Goal: Find specific page/section: Find specific page/section

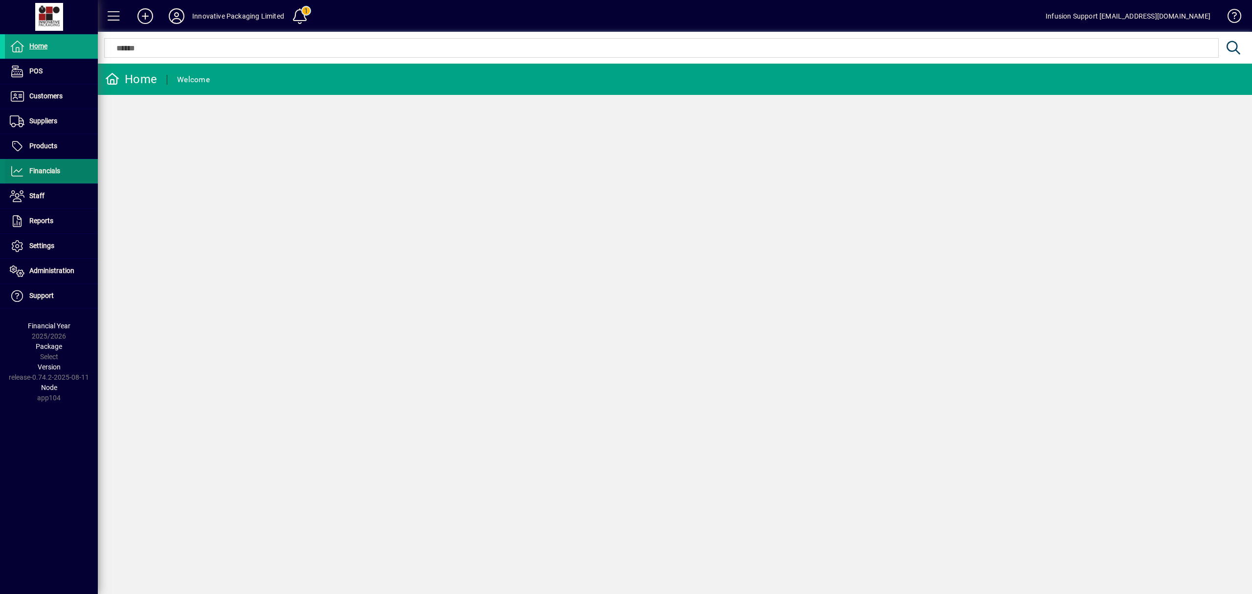
click at [56, 168] on span "Financials" at bounding box center [44, 171] width 31 height 8
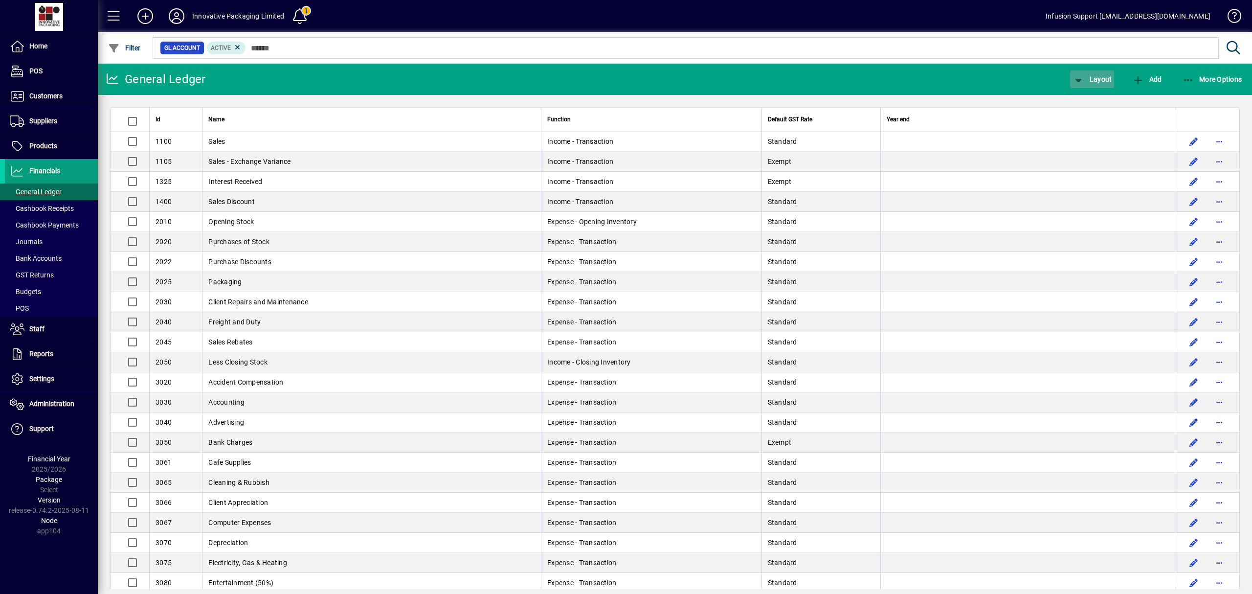
drag, startPoint x: 1097, startPoint y: 79, endPoint x: 1096, endPoint y: 85, distance: 6.0
click at [1097, 80] on span "Layout" at bounding box center [1092, 79] width 39 height 8
click at [1092, 117] on span "Profit & Loss" at bounding box center [1102, 119] width 63 height 12
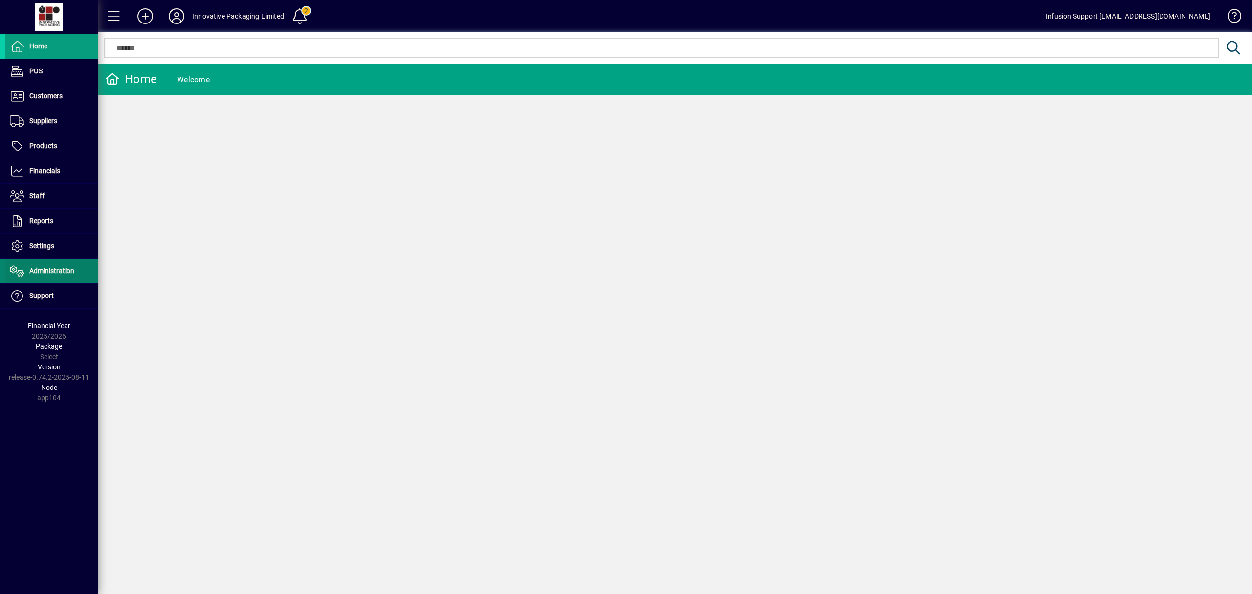
click at [43, 274] on span "Administration" at bounding box center [51, 271] width 45 height 8
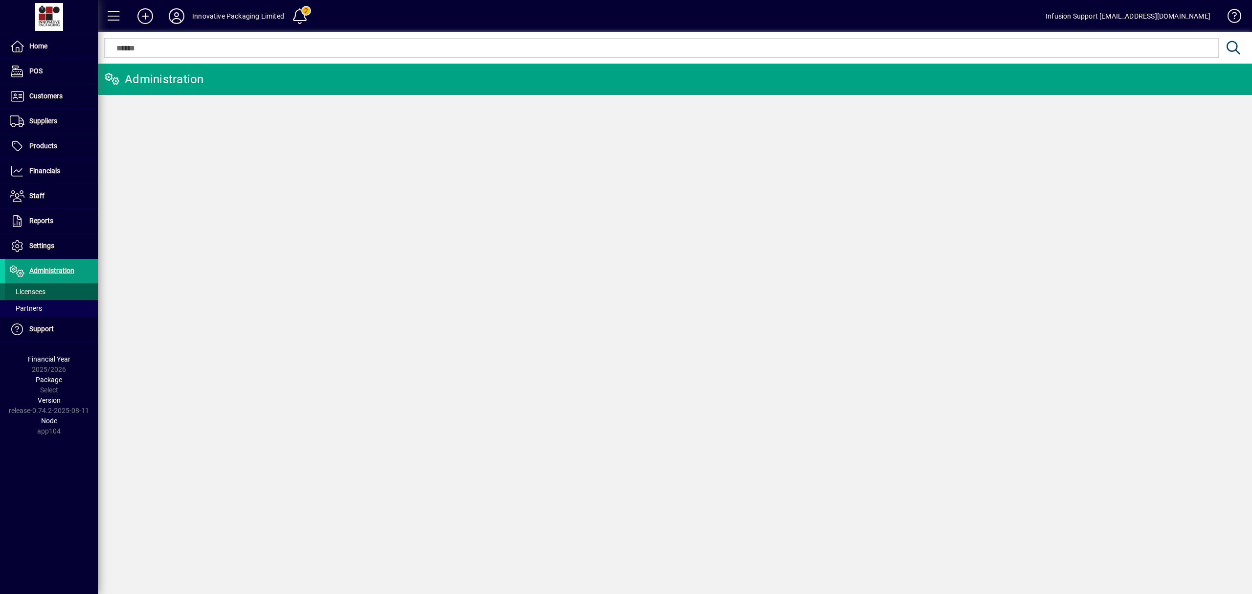
click at [41, 285] on span at bounding box center [51, 291] width 93 height 23
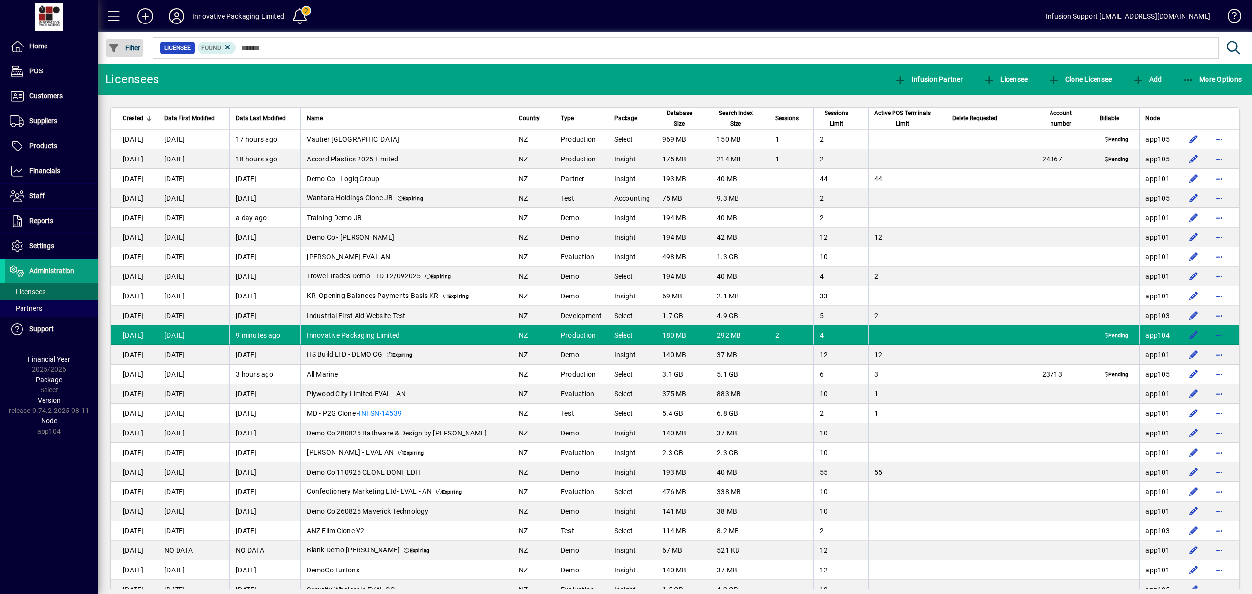
click at [139, 44] on span "Filter" at bounding box center [124, 48] width 33 height 8
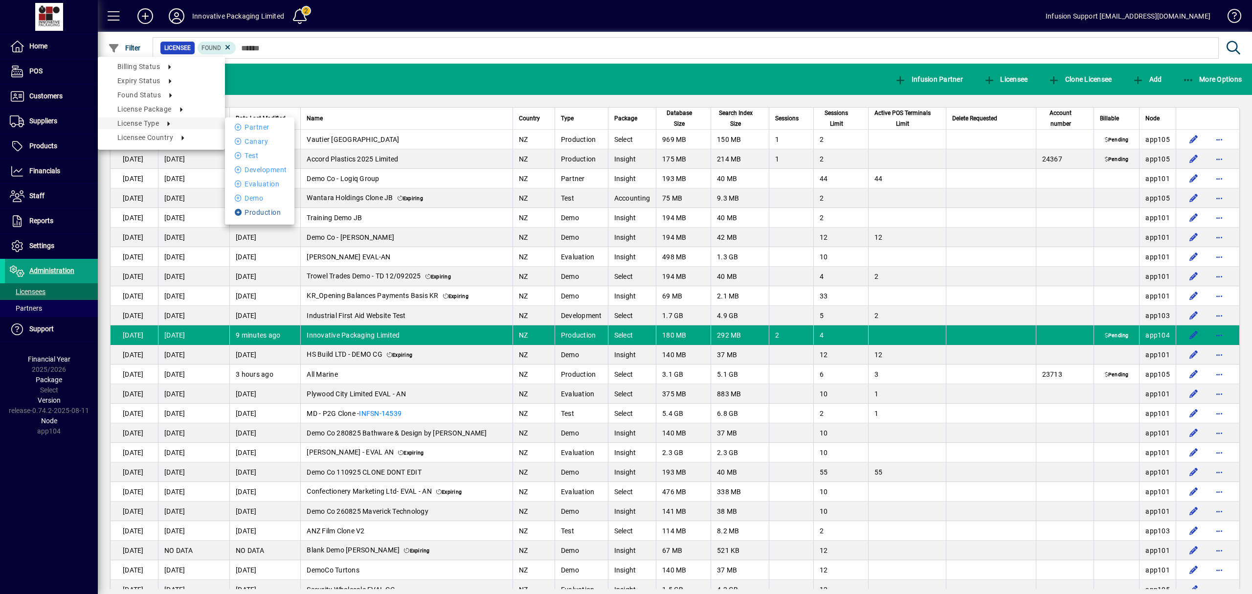
click at [251, 208] on li "Production" at bounding box center [259, 212] width 69 height 12
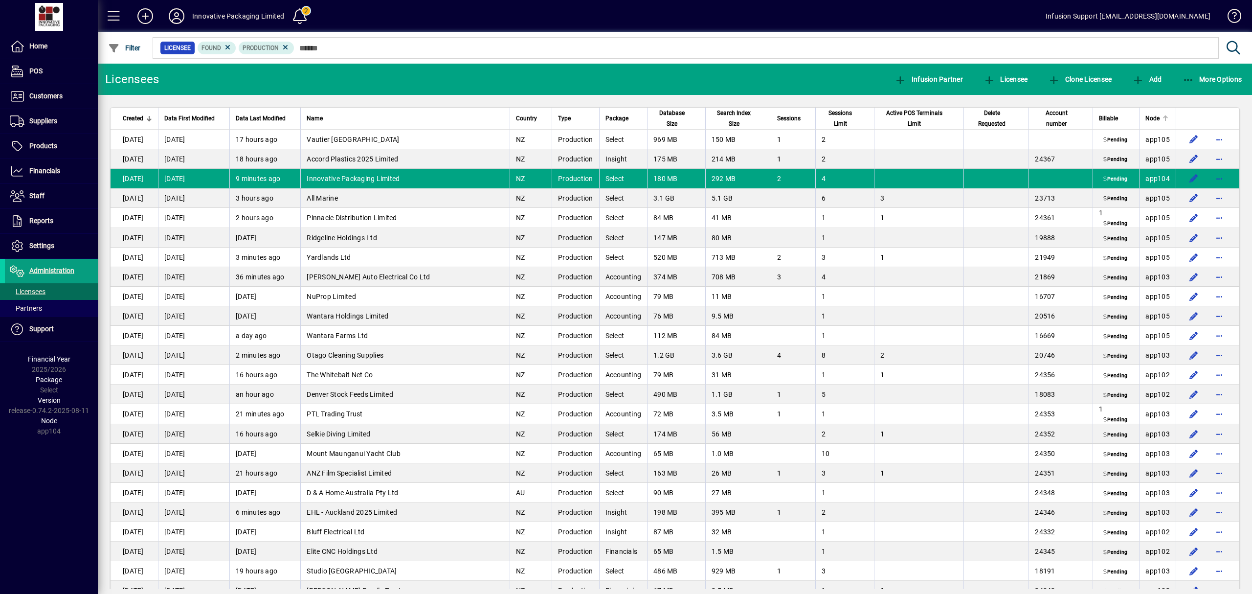
click at [1149, 122] on span "Node" at bounding box center [1153, 118] width 14 height 11
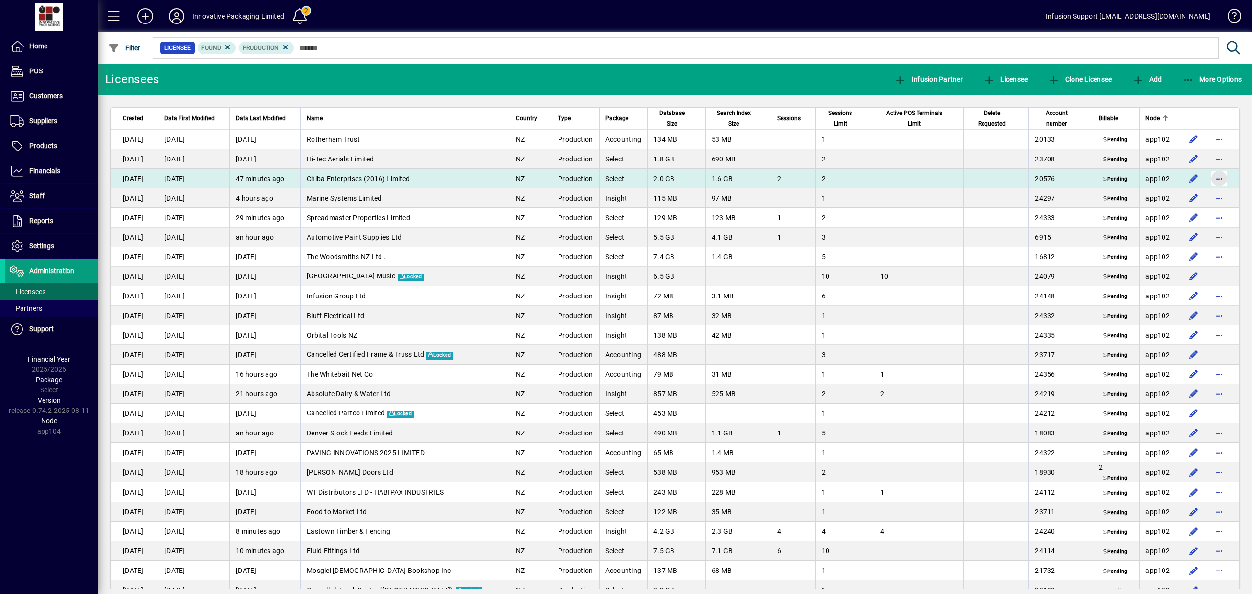
click at [1210, 176] on span "button" at bounding box center [1219, 178] width 23 height 23
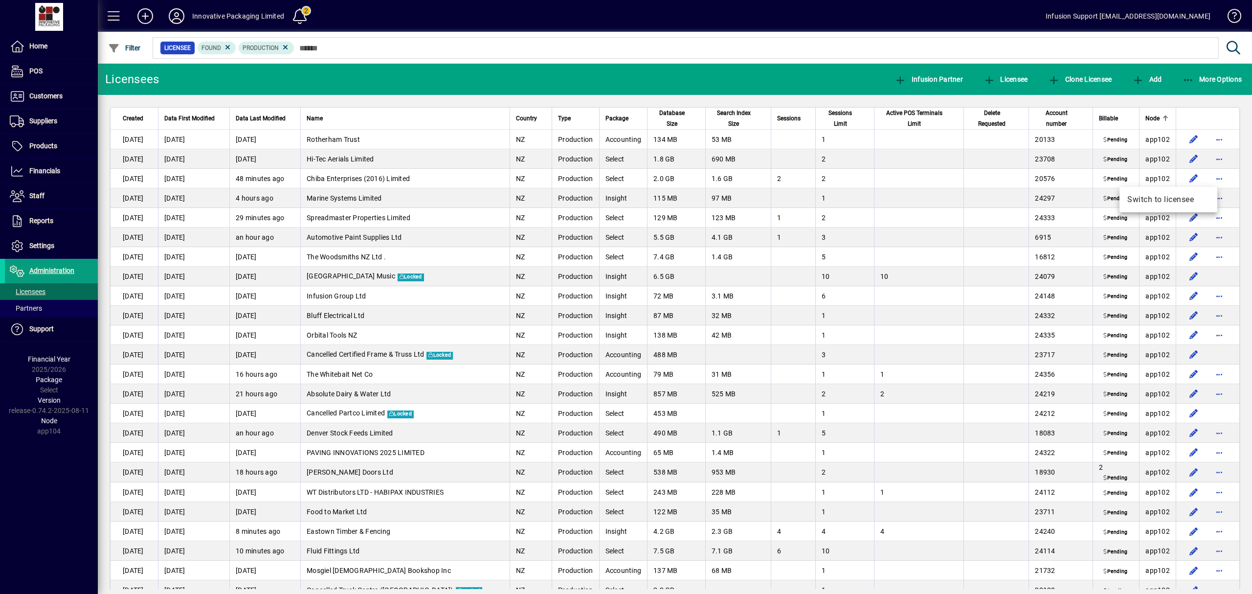
drag, startPoint x: 1162, startPoint y: 198, endPoint x: 654, endPoint y: 75, distance: 522.8
click at [670, 73] on div at bounding box center [626, 297] width 1252 height 594
drag, startPoint x: 668, startPoint y: 234, endPoint x: 539, endPoint y: 170, distance: 143.5
click at [668, 234] on td "5.5 GB" at bounding box center [676, 237] width 58 height 20
drag, startPoint x: 354, startPoint y: 233, endPoint x: 295, endPoint y: 0, distance: 239.6
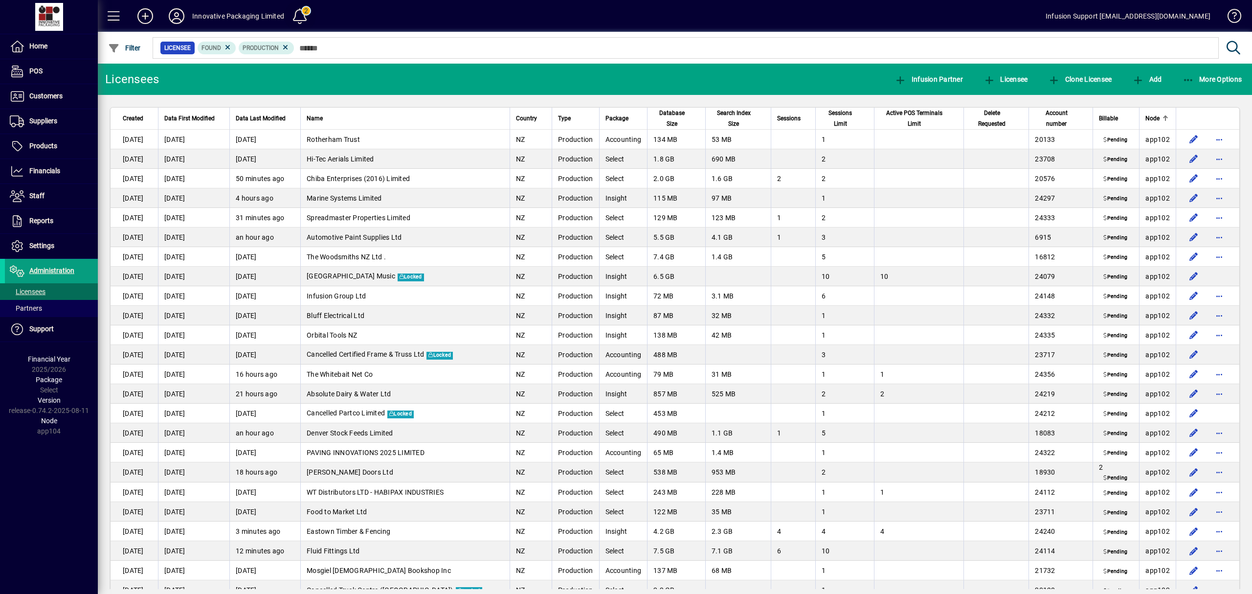
click at [354, 233] on span "Automotive Paint Supplies Ltd" at bounding box center [354, 237] width 95 height 8
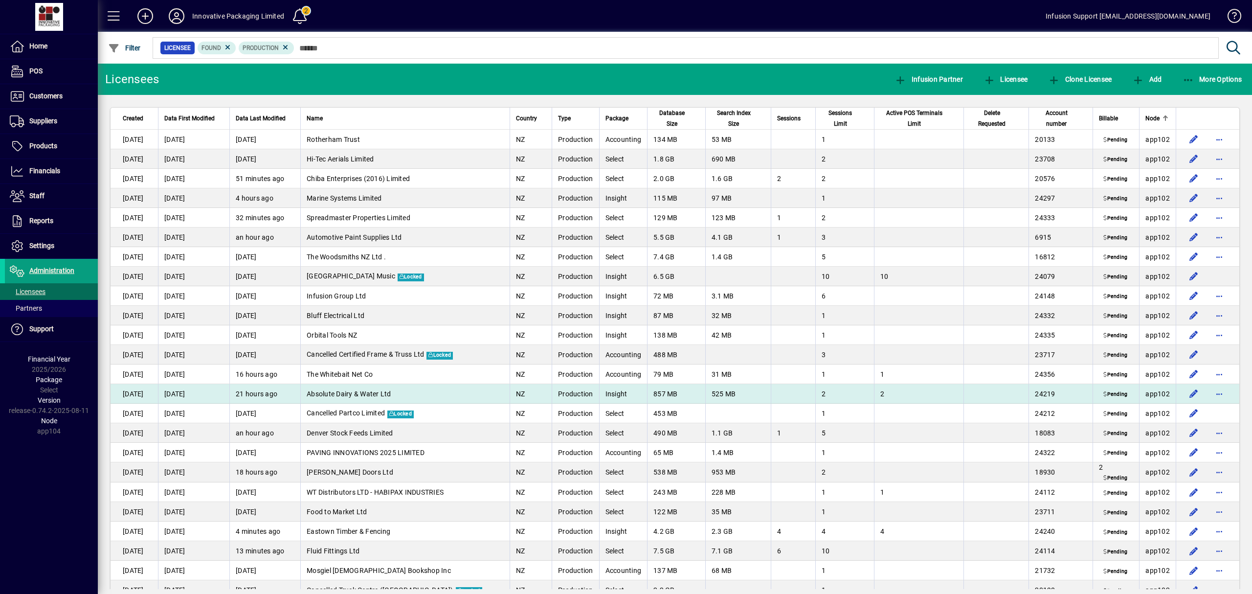
click at [465, 393] on td "Absolute Dairy & Water Ltd" at bounding box center [404, 394] width 209 height 20
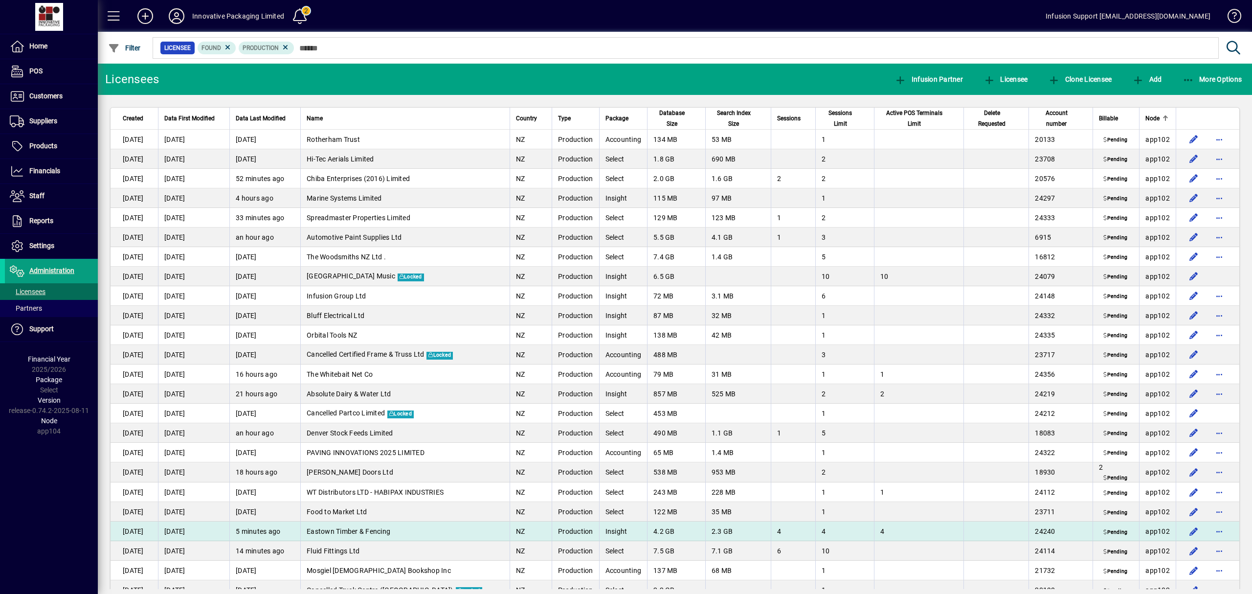
click at [377, 532] on span "Eastown Timber & Fencing" at bounding box center [349, 531] width 84 height 8
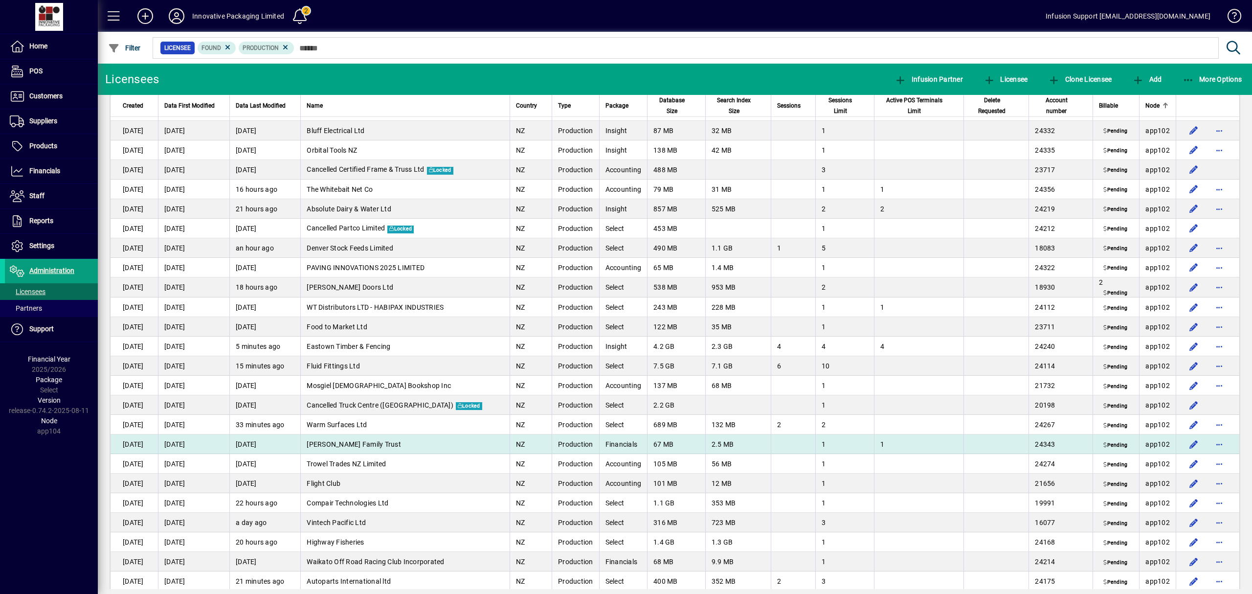
scroll to position [187, 0]
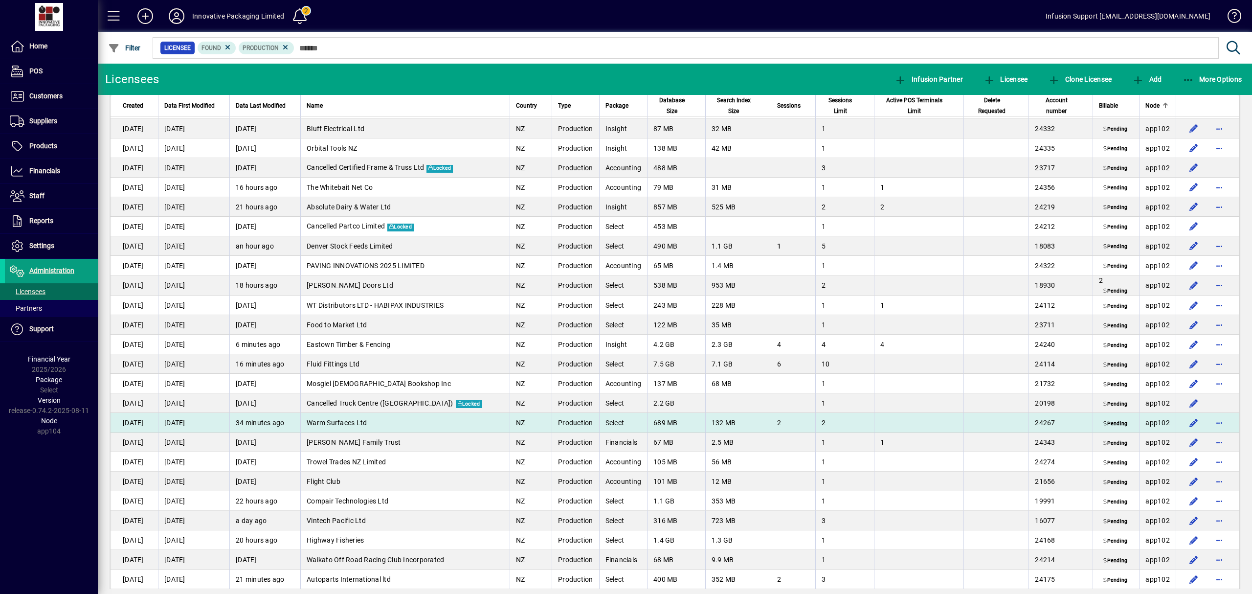
click at [355, 420] on span "Warm Surfaces Ltd" at bounding box center [337, 423] width 60 height 8
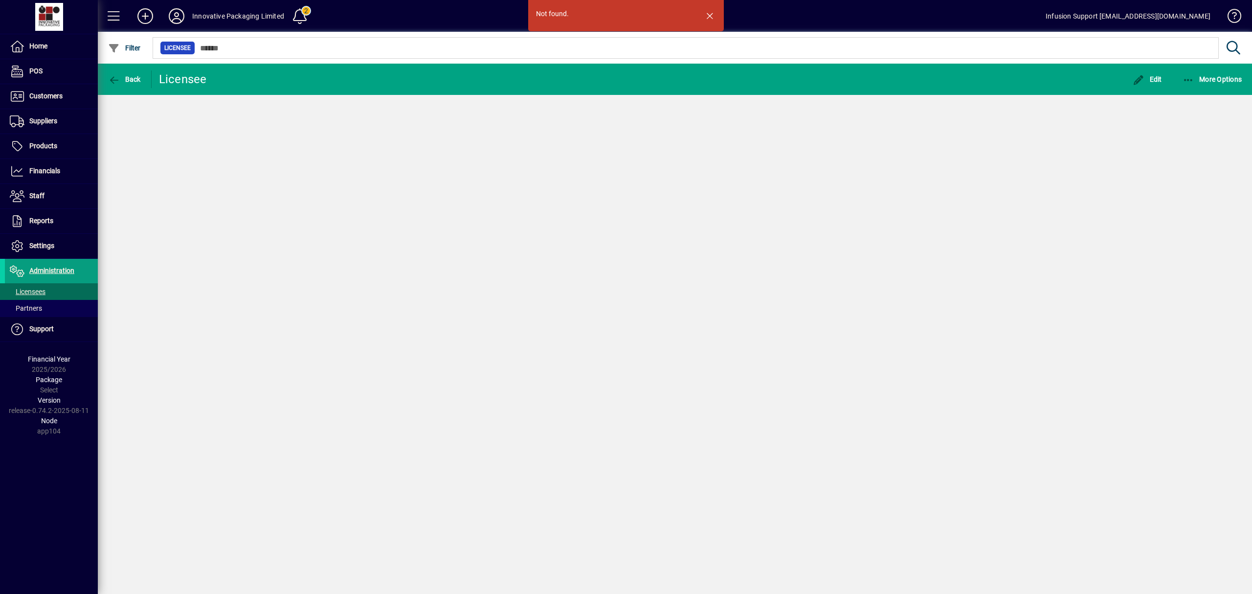
drag, startPoint x: 578, startPoint y: 351, endPoint x: 517, endPoint y: 301, distance: 78.9
click at [517, 301] on div "Not found. Back Licensee Edit More Options" at bounding box center [675, 329] width 1154 height 530
click at [132, 82] on span "Back" at bounding box center [124, 79] width 33 height 8
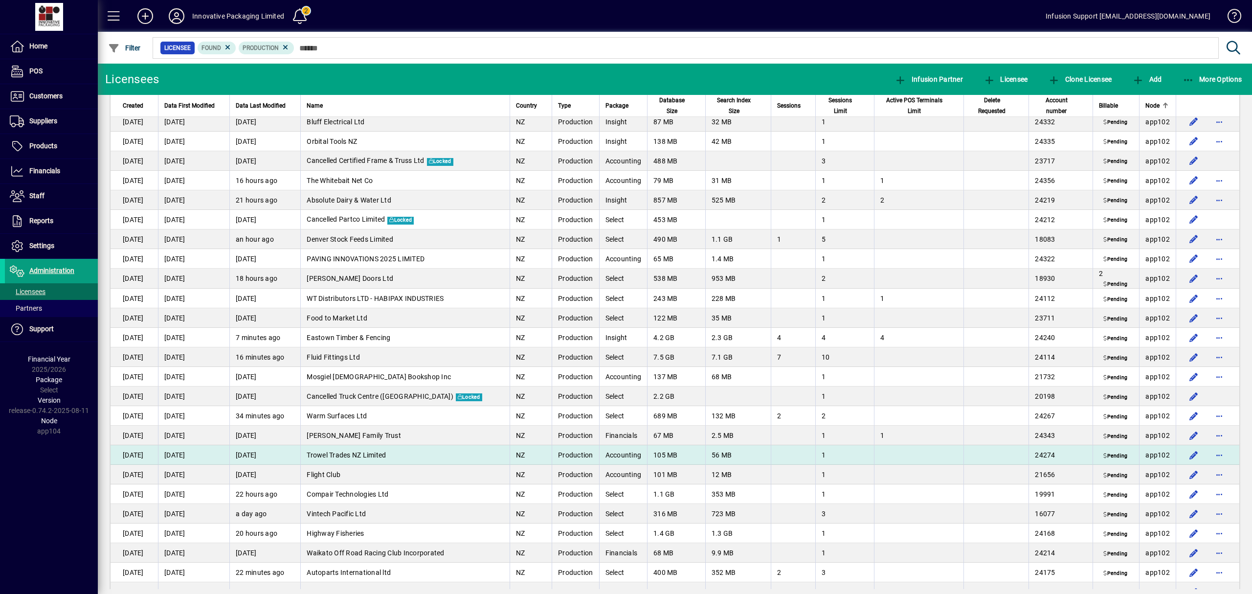
scroll to position [196, 0]
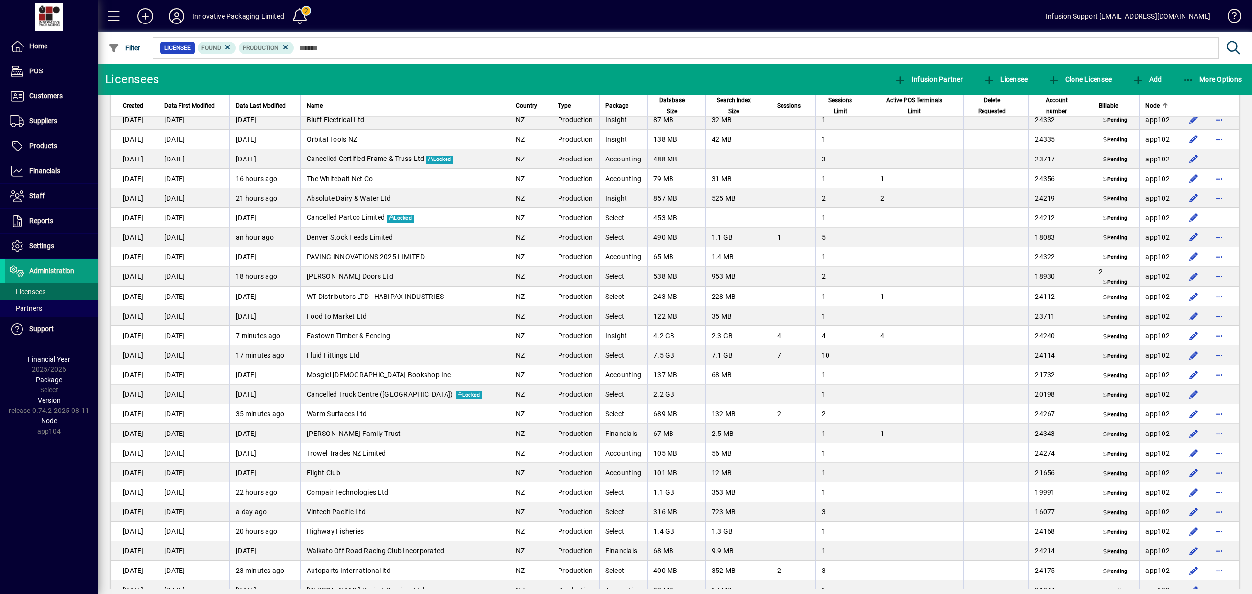
drag, startPoint x: 355, startPoint y: 487, endPoint x: 348, endPoint y: 317, distance: 169.9
click at [355, 487] on td "Compair Technologies Ltd" at bounding box center [404, 492] width 209 height 20
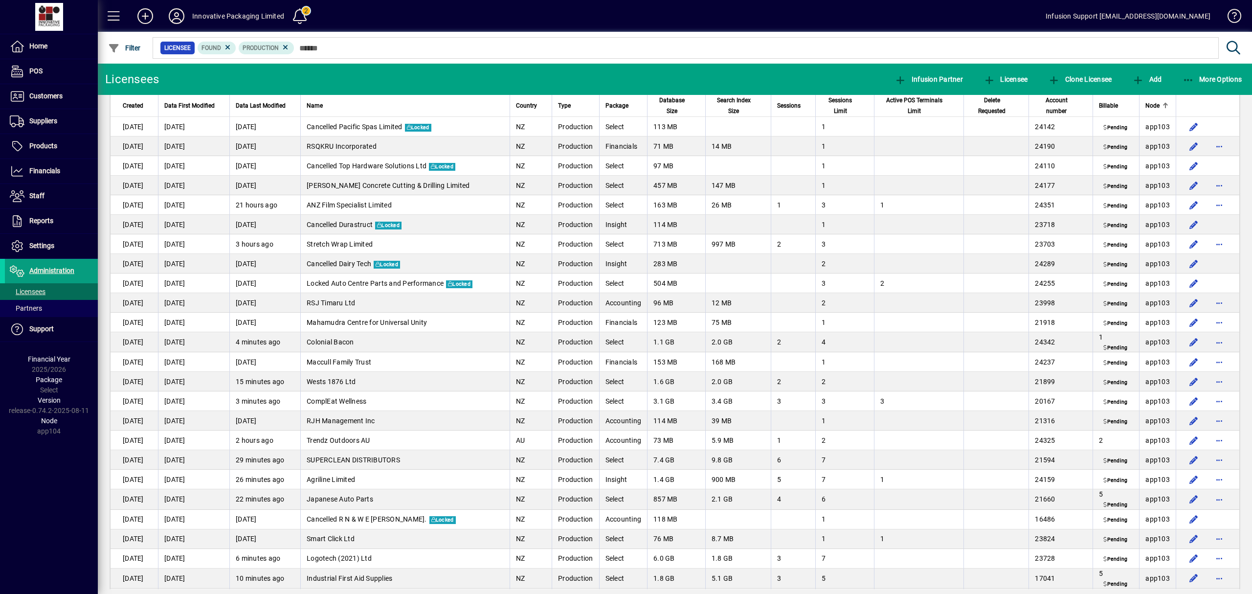
scroll to position [836, 0]
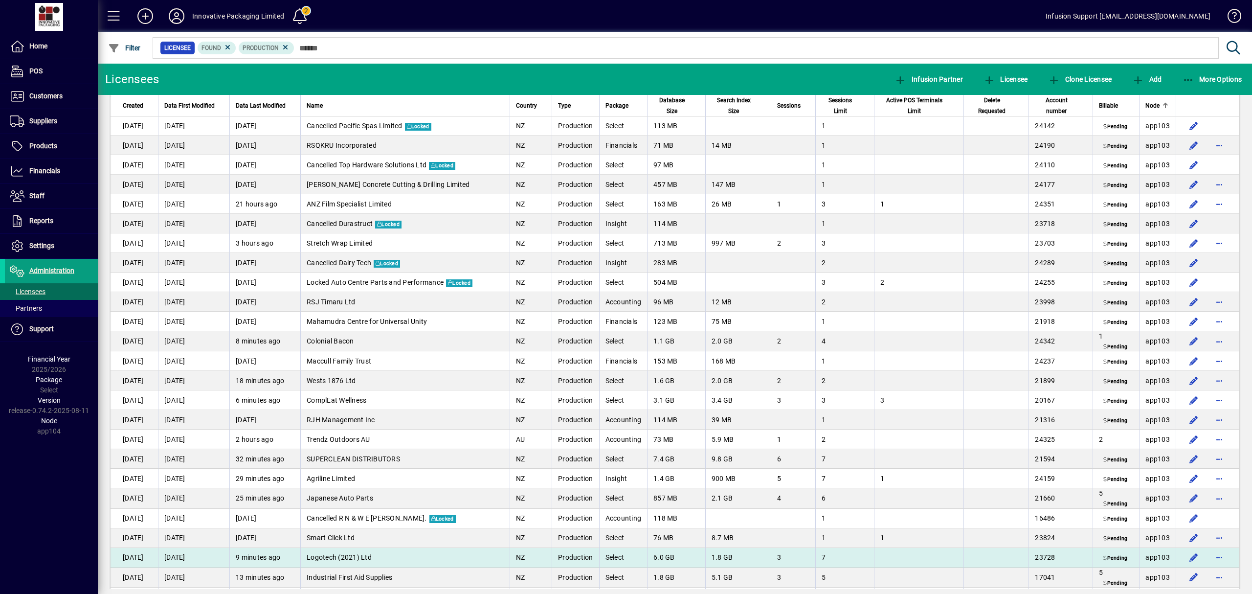
click at [413, 556] on td "Logotech (2021) Ltd" at bounding box center [404, 558] width 209 height 20
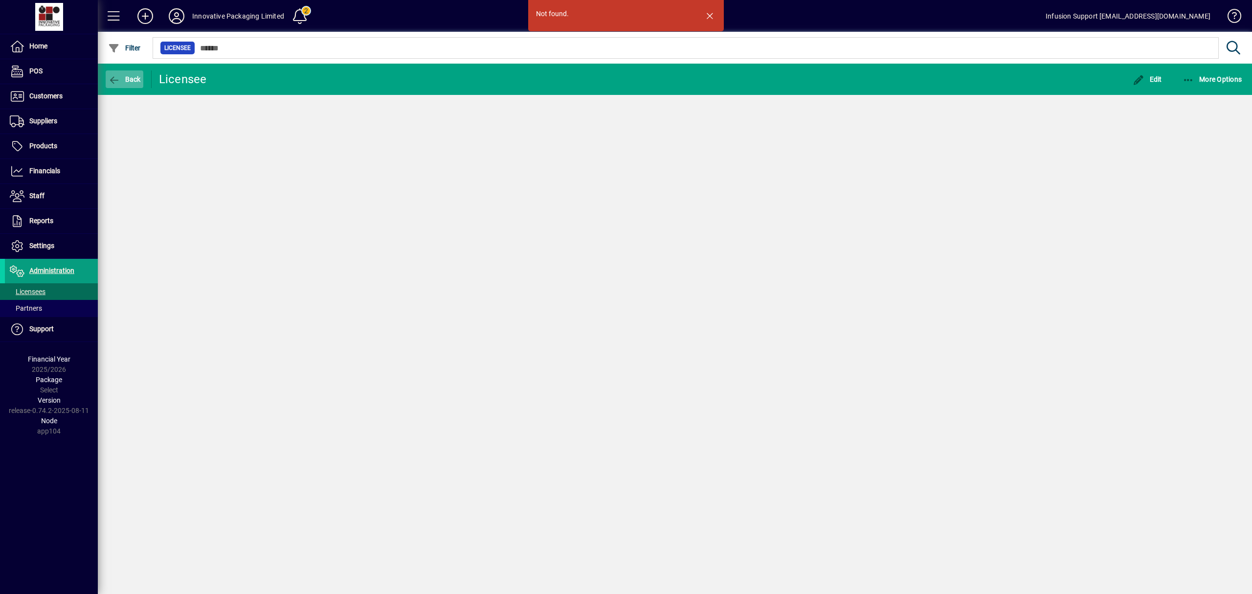
click at [126, 84] on span "button" at bounding box center [125, 79] width 38 height 23
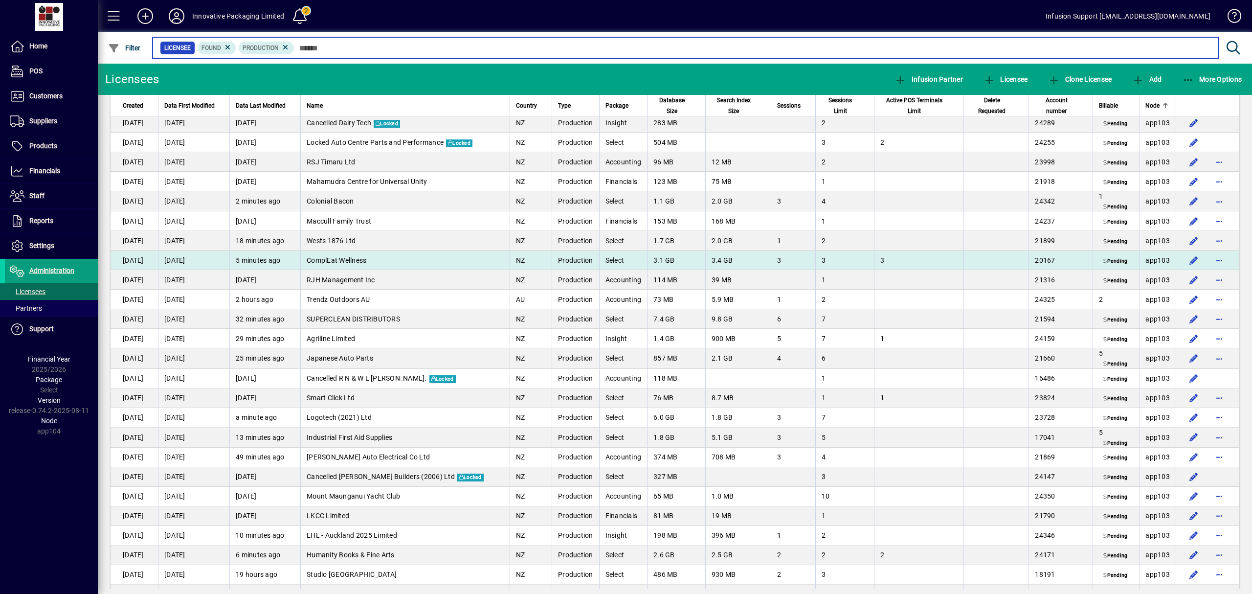
scroll to position [977, 0]
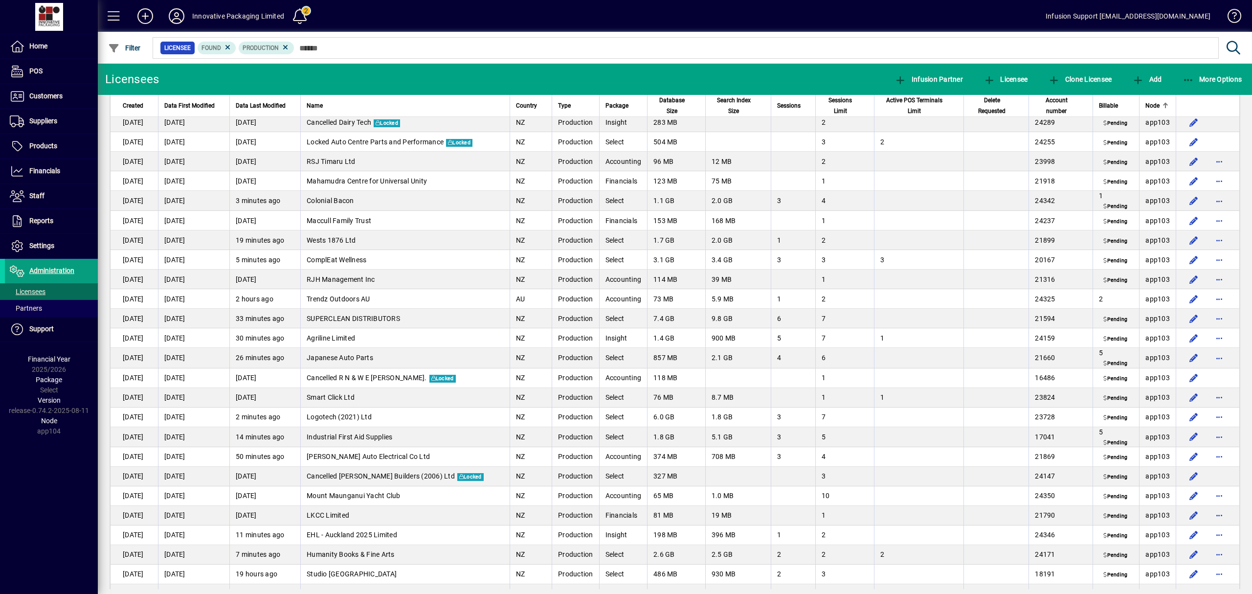
drag, startPoint x: 412, startPoint y: 430, endPoint x: 306, endPoint y: 32, distance: 412.4
click at [413, 430] on td "Industrial First Aid Supplies" at bounding box center [404, 437] width 209 height 20
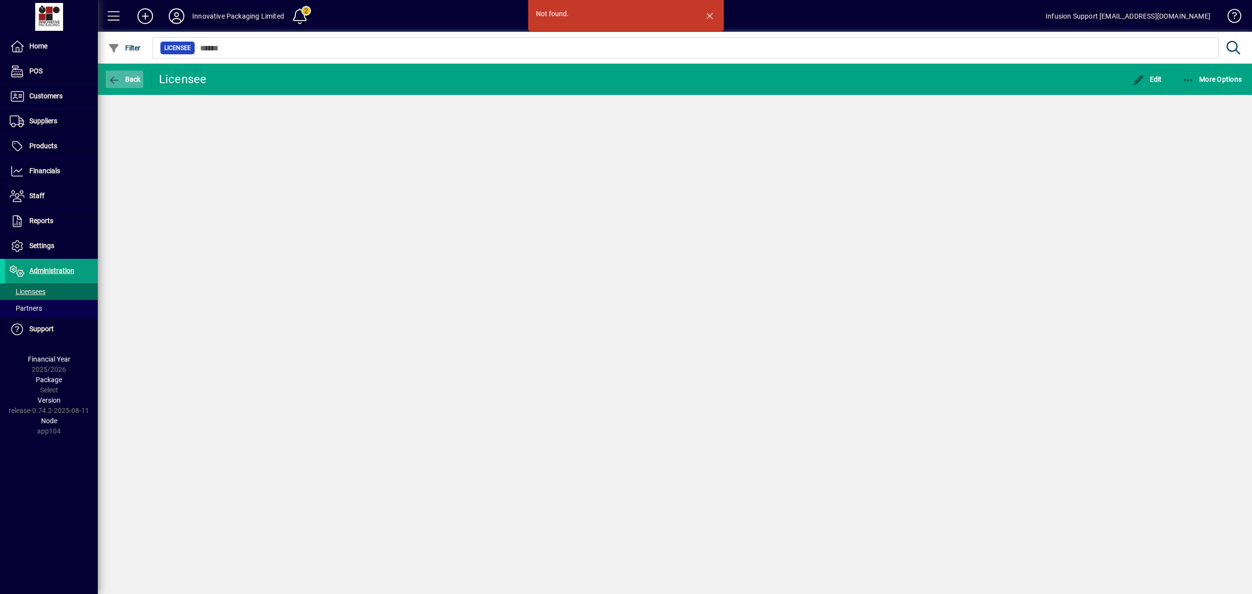
drag, startPoint x: 126, startPoint y: 79, endPoint x: 136, endPoint y: 85, distance: 11.7
click at [126, 79] on span "Back" at bounding box center [124, 79] width 33 height 8
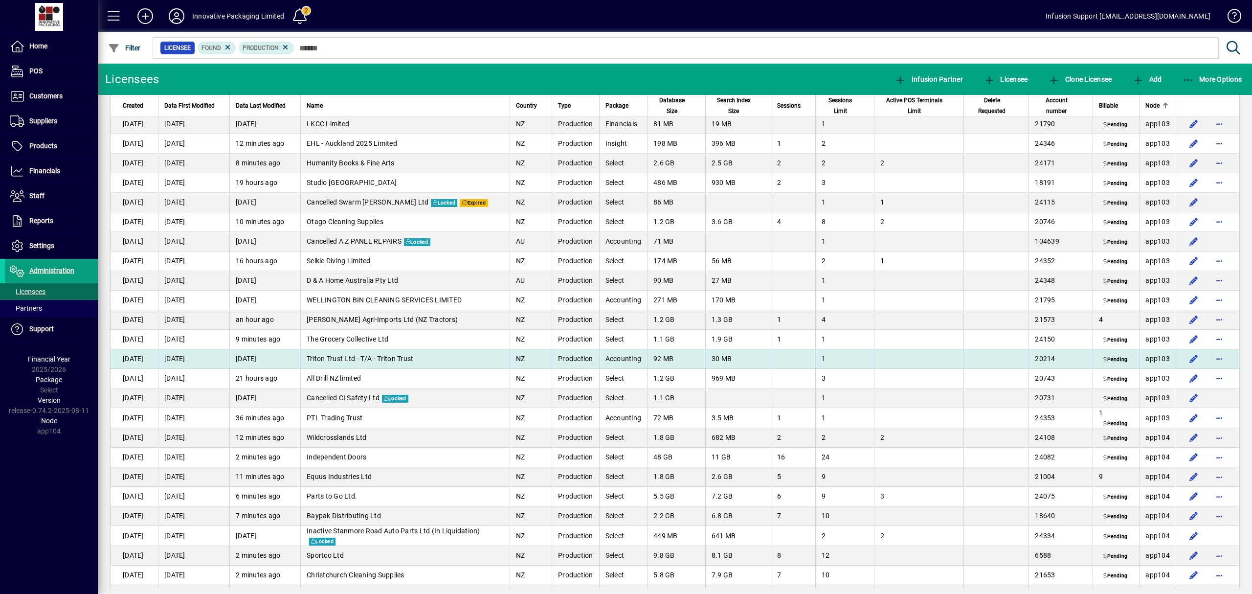
scroll to position [1298, 0]
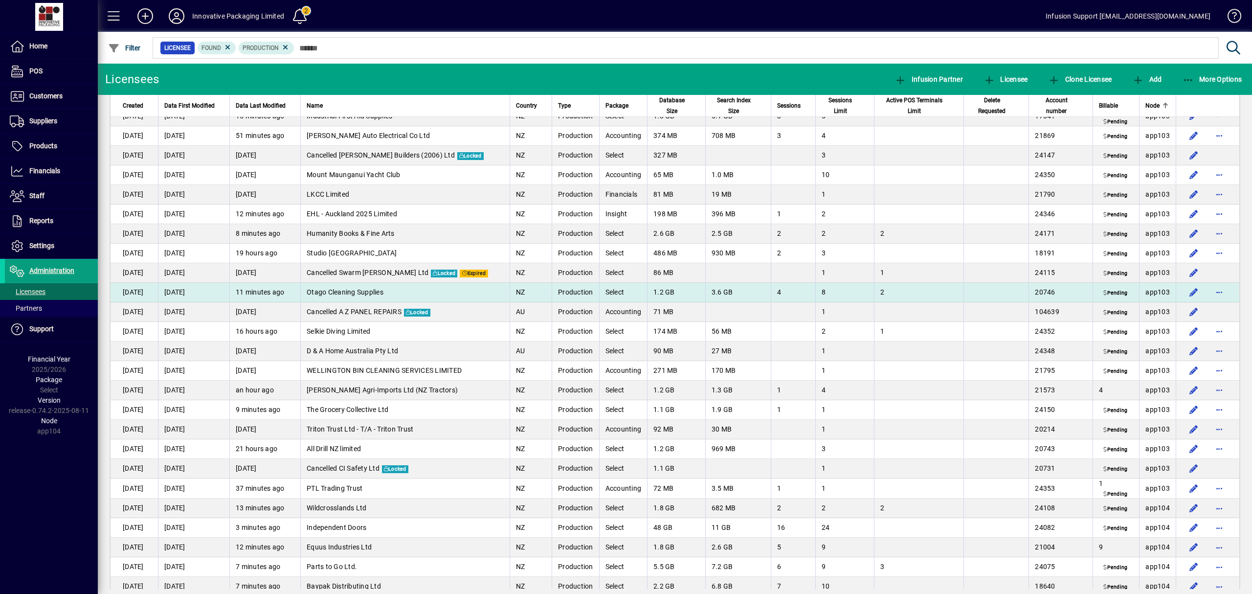
click at [345, 290] on span "Otago Cleaning Supplies" at bounding box center [345, 292] width 77 height 8
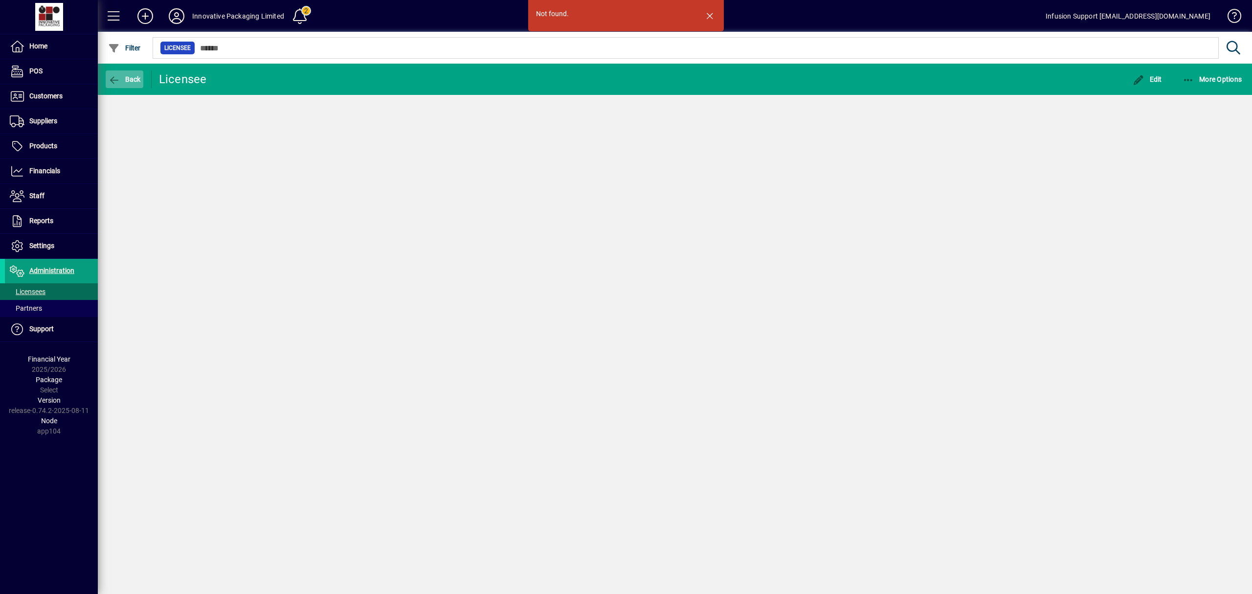
click at [114, 79] on icon "button" at bounding box center [114, 80] width 12 height 10
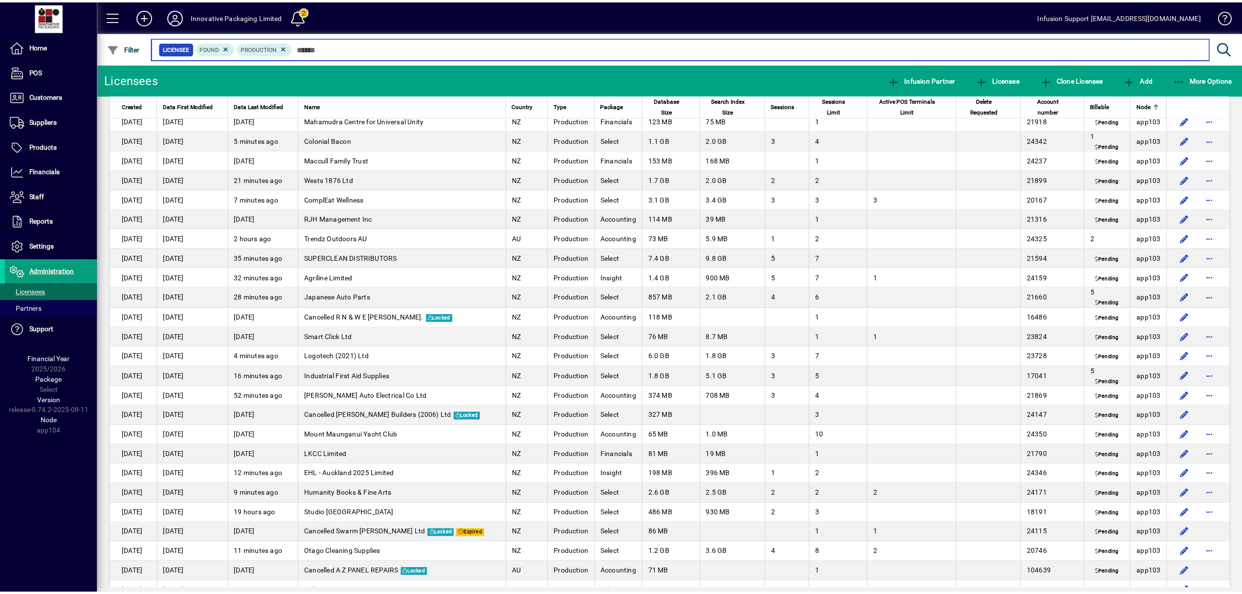
scroll to position [1611, 0]
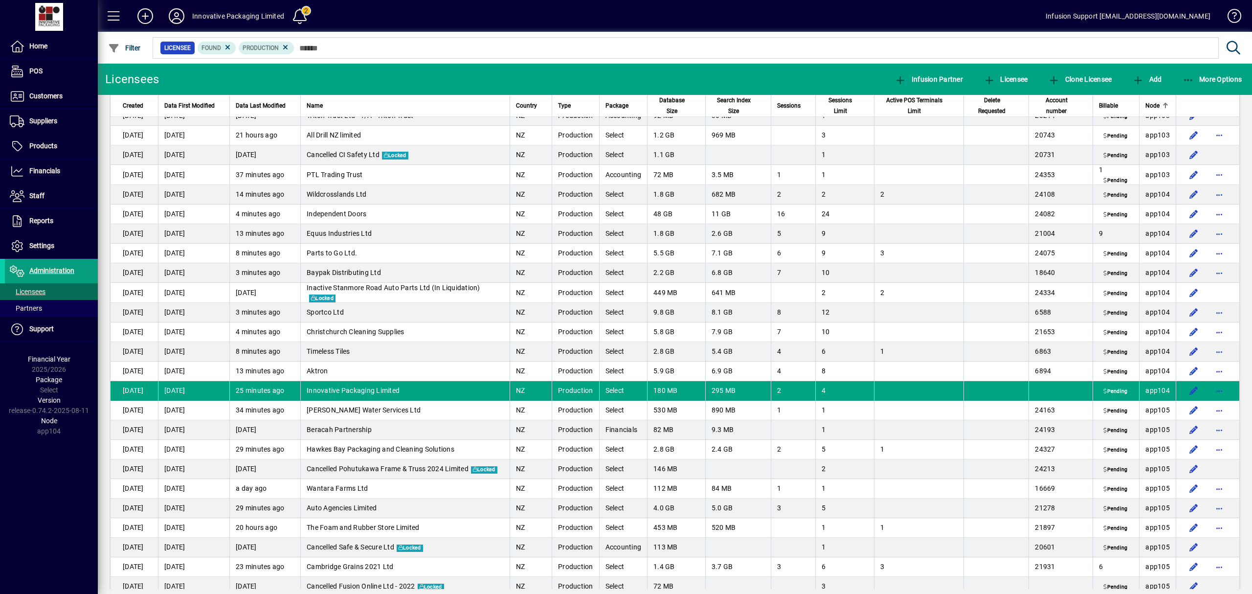
click at [169, 14] on icon at bounding box center [177, 16] width 20 height 16
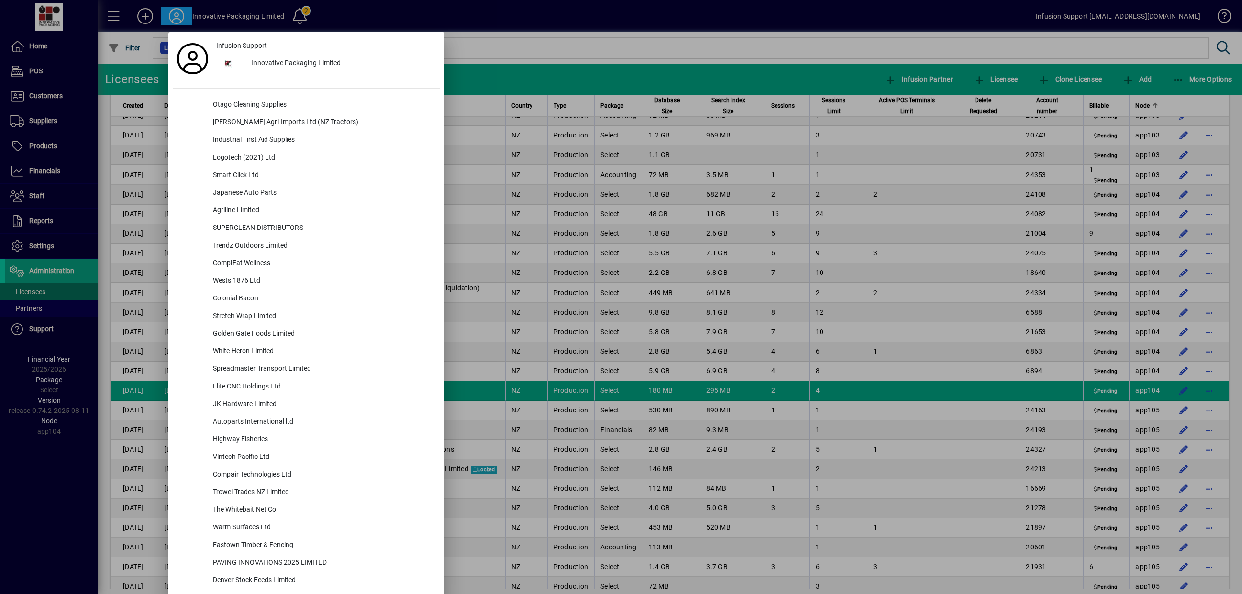
scroll to position [3943, 0]
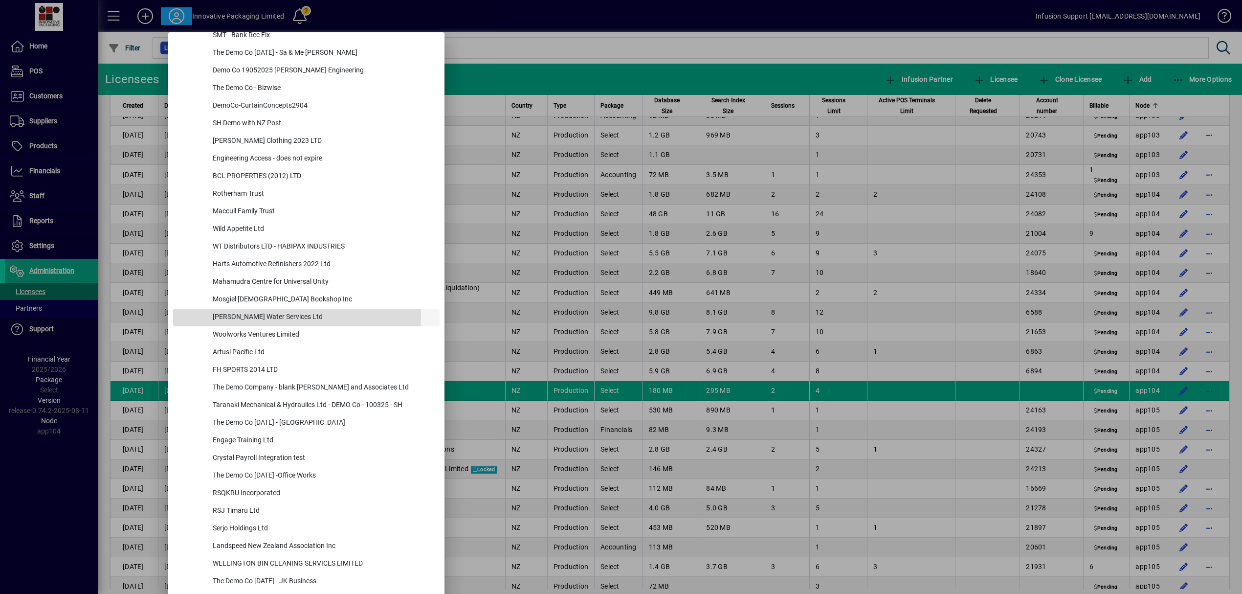
click at [250, 317] on div "Robinson's Water Services Ltd" at bounding box center [322, 318] width 235 height 18
